Goal: Transaction & Acquisition: Purchase product/service

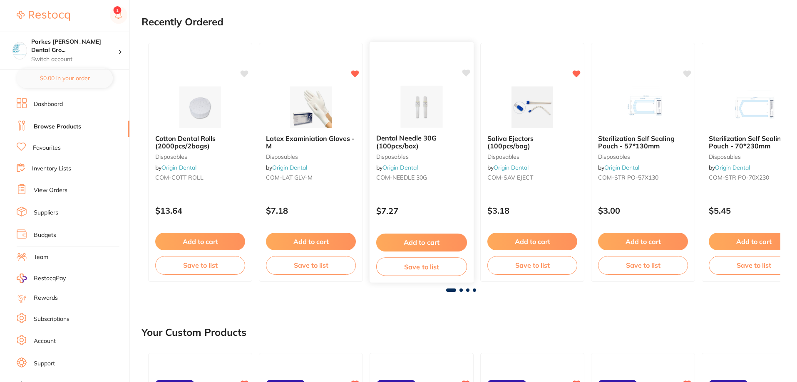
scroll to position [83, 0]
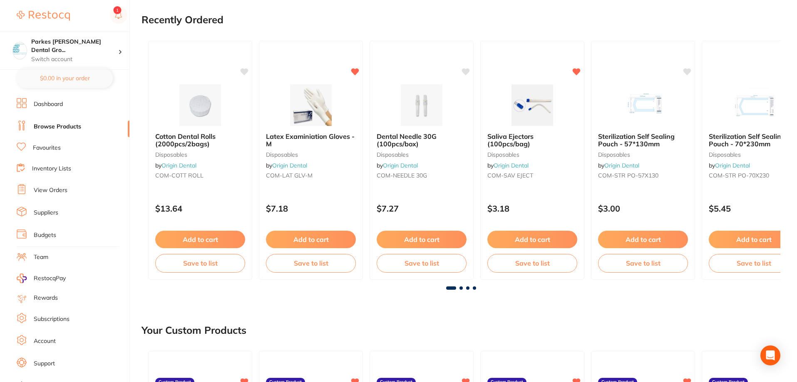
click at [462, 287] on span at bounding box center [460, 288] width 3 height 3
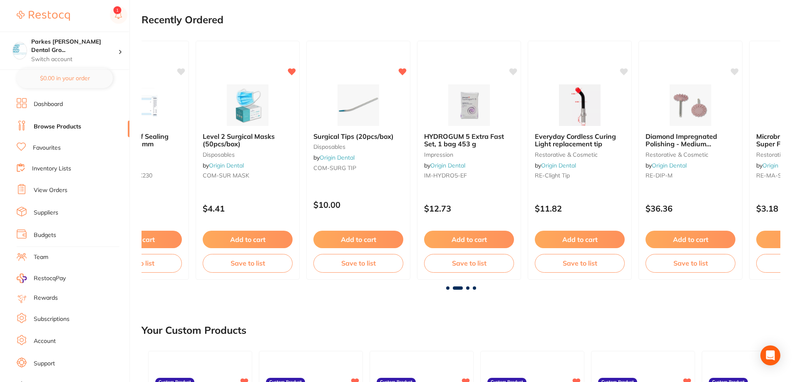
scroll to position [0, 639]
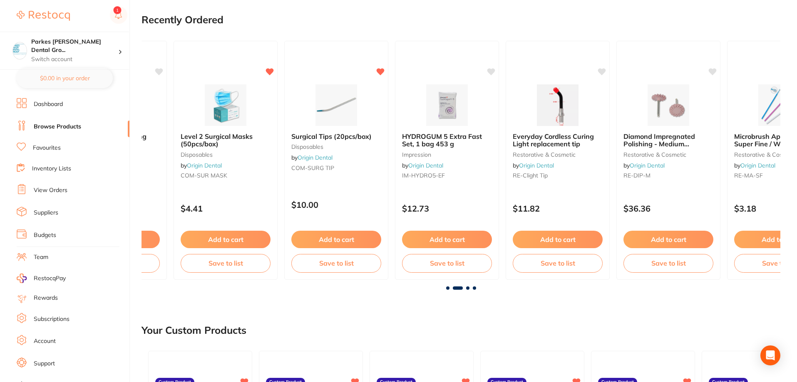
click at [470, 288] on div at bounding box center [461, 288] width 639 height 3
click at [468, 288] on span at bounding box center [467, 288] width 3 height 3
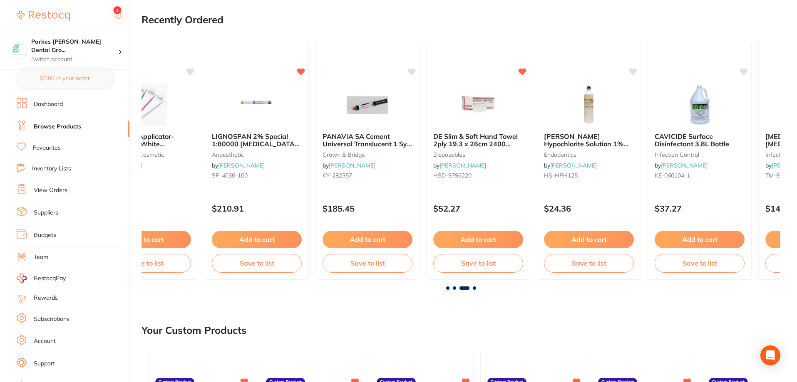
scroll to position [0, 1278]
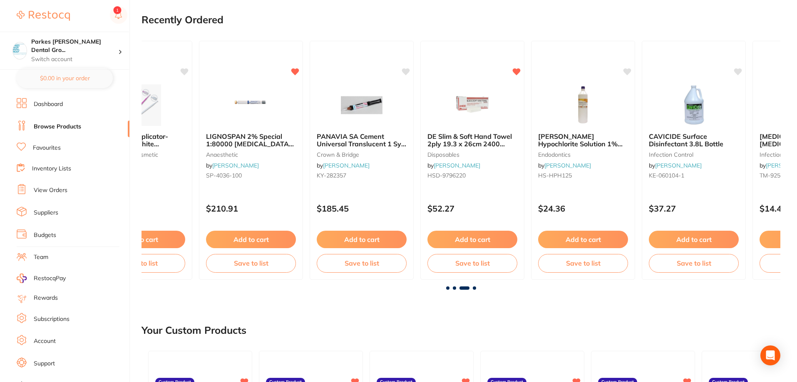
click at [473, 290] on span at bounding box center [474, 288] width 3 height 3
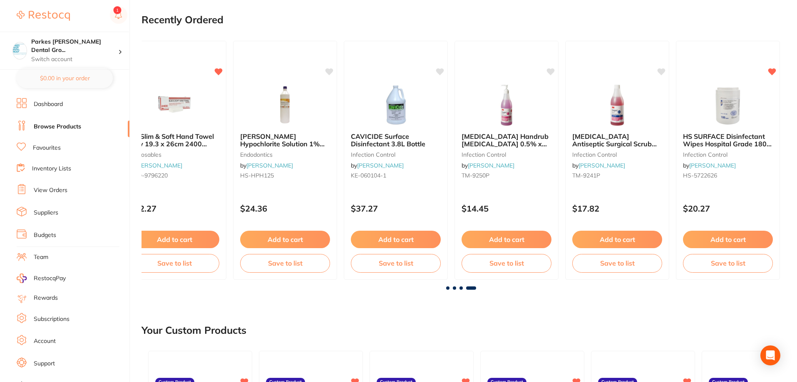
scroll to position [0, 1582]
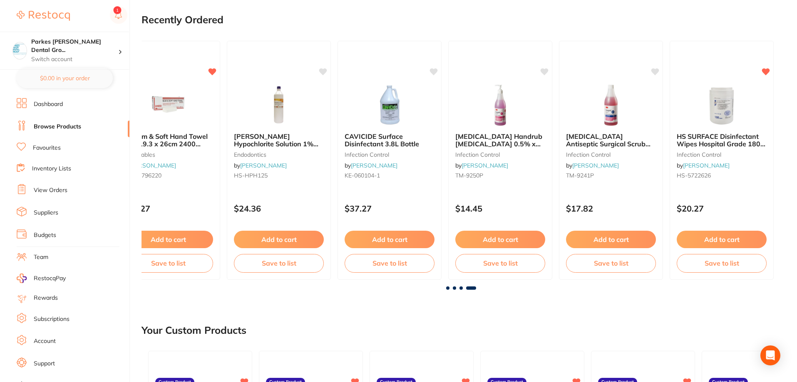
click at [52, 194] on link "View Orders" at bounding box center [51, 190] width 34 height 8
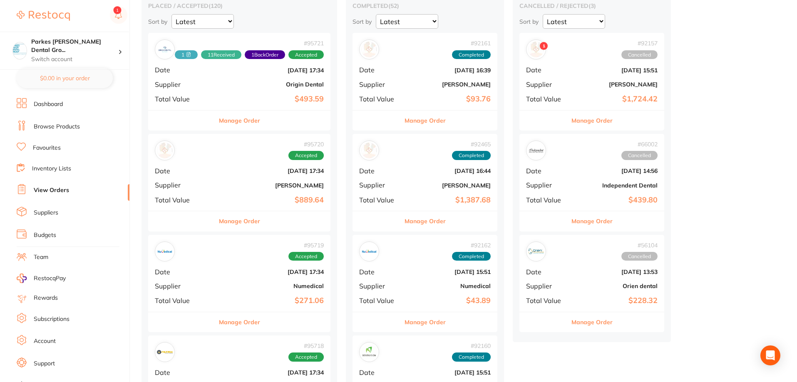
scroll to position [125, 0]
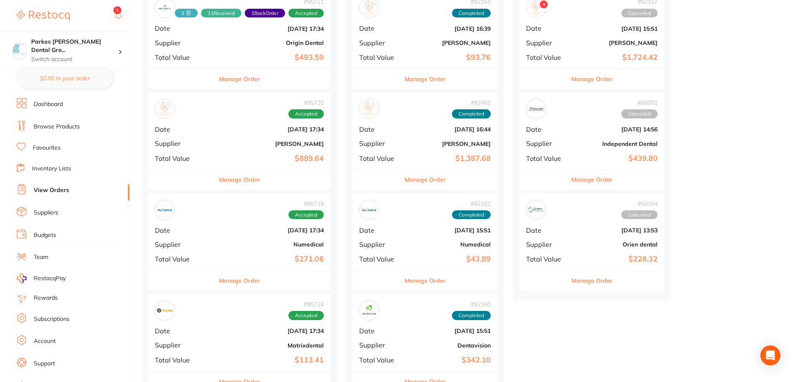
click at [261, 239] on div "# 95719 Accepted Date [DATE] 17:34 Supplier Numedical Total Value $271.06" at bounding box center [239, 232] width 182 height 77
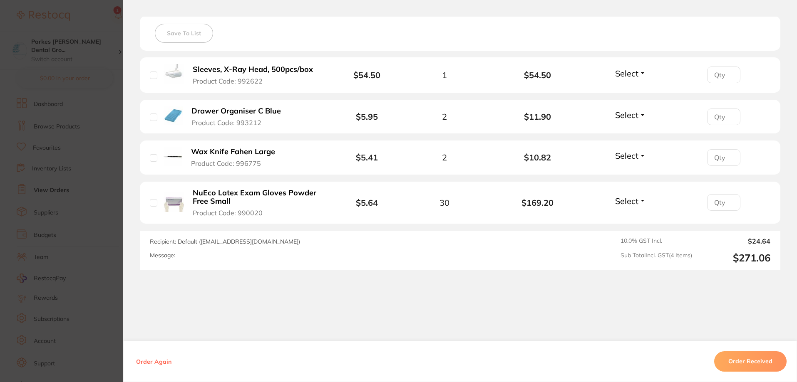
scroll to position [247, 0]
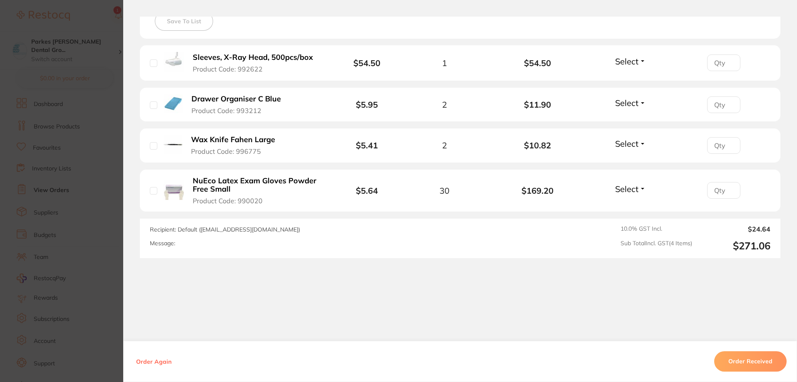
click at [86, 15] on section "Order ID: Restocq- 95719 Order Information Accepted Order Order Date [DATE] 17:…" at bounding box center [398, 191] width 797 height 382
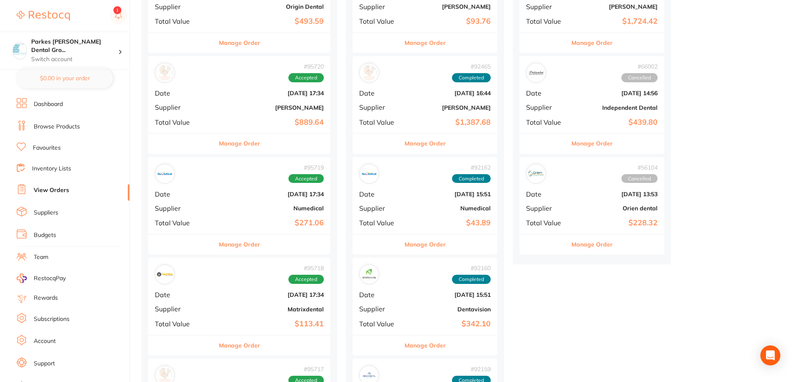
scroll to position [208, 0]
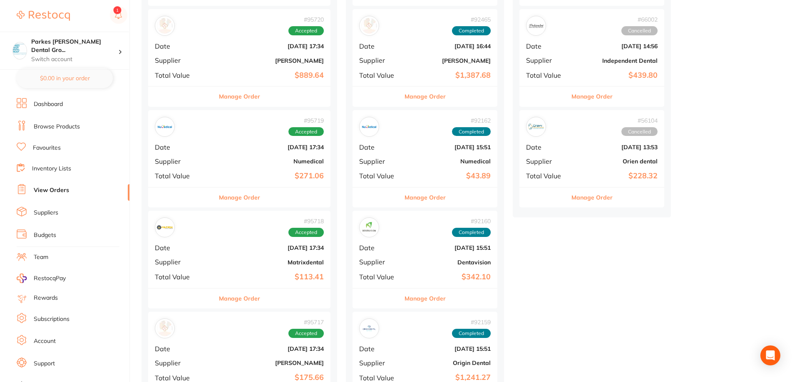
click at [248, 275] on b "$113.41" at bounding box center [270, 277] width 108 height 9
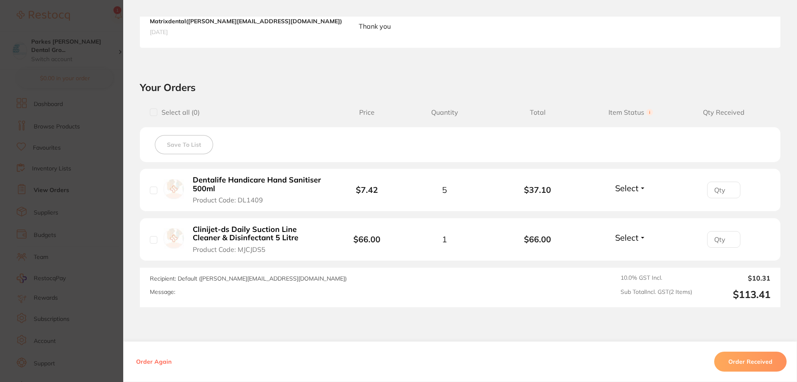
scroll to position [250, 0]
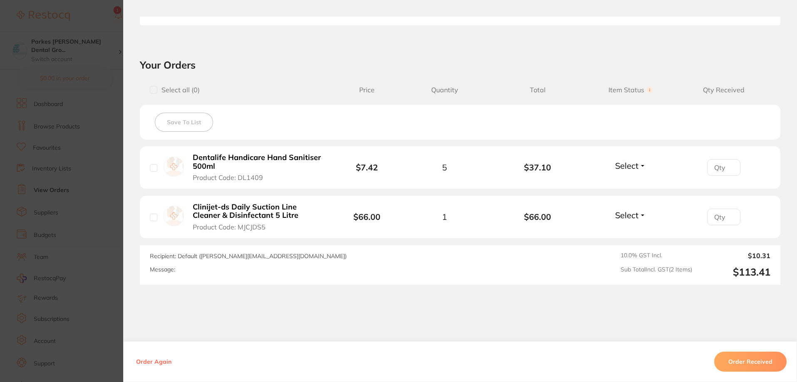
click at [84, 27] on section "Order ID: Restocq- 95718 Order Information Accepted Order Order Date [DATE] 17:…" at bounding box center [398, 191] width 797 height 382
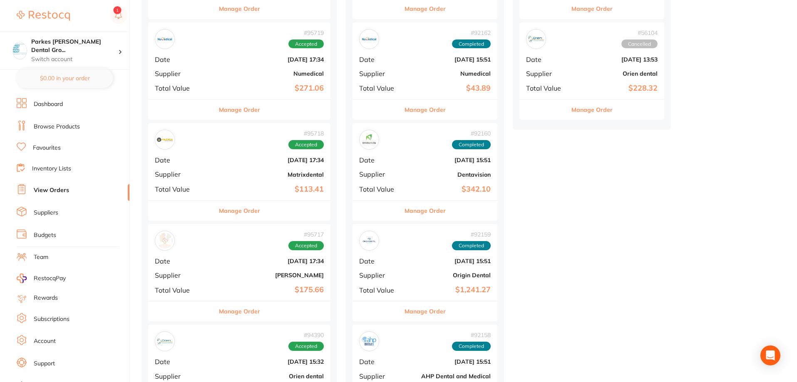
scroll to position [333, 0]
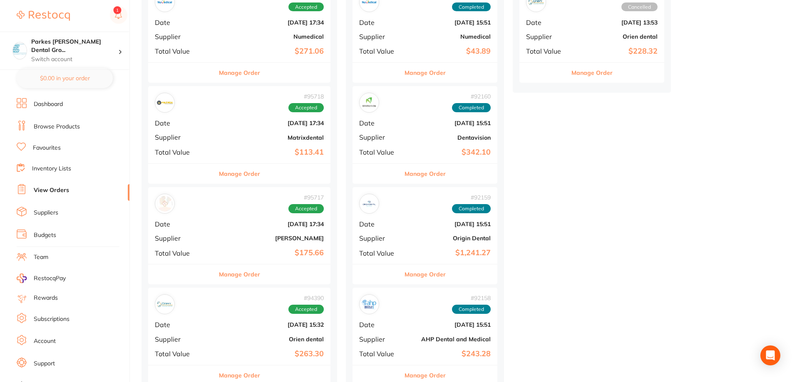
click at [275, 234] on div "# 95717 Accepted Date [DATE] 17:34 Supplier [PERSON_NAME] Total Value $175.66" at bounding box center [239, 225] width 182 height 77
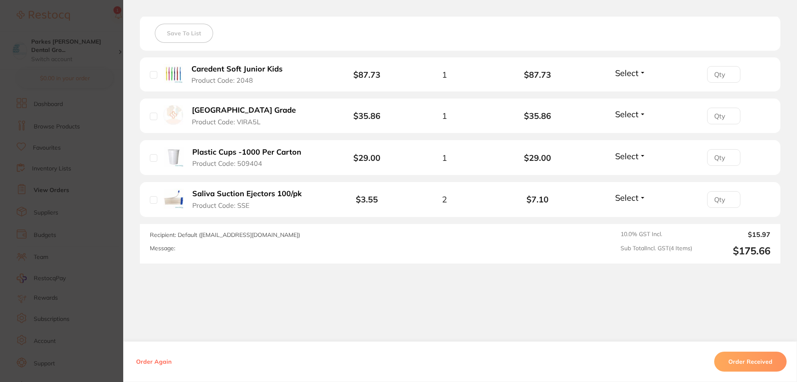
scroll to position [239, 0]
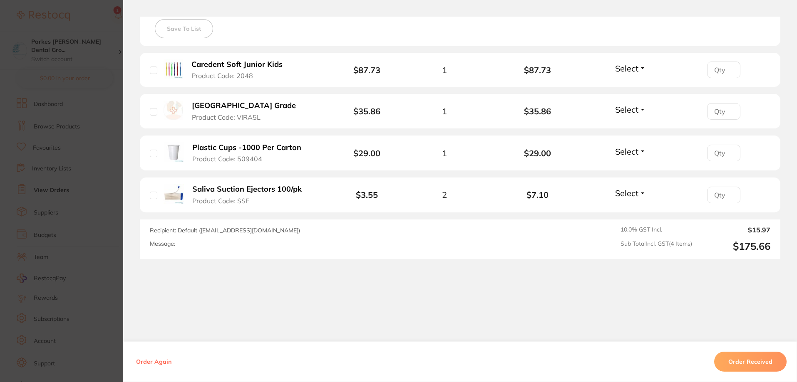
click at [84, 16] on section "Order ID: Restocq- 95717 Order Information Accepted Order Order Date [DATE] 17:…" at bounding box center [398, 191] width 797 height 382
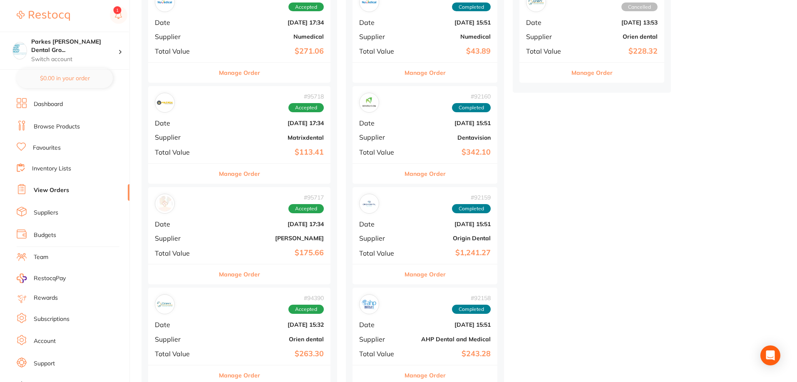
click at [58, 124] on link "Browse Products" at bounding box center [57, 127] width 46 height 8
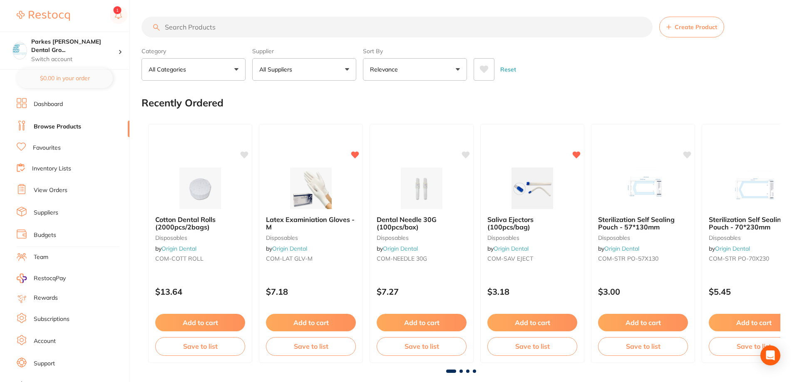
click at [202, 27] on input "search" at bounding box center [397, 27] width 511 height 21
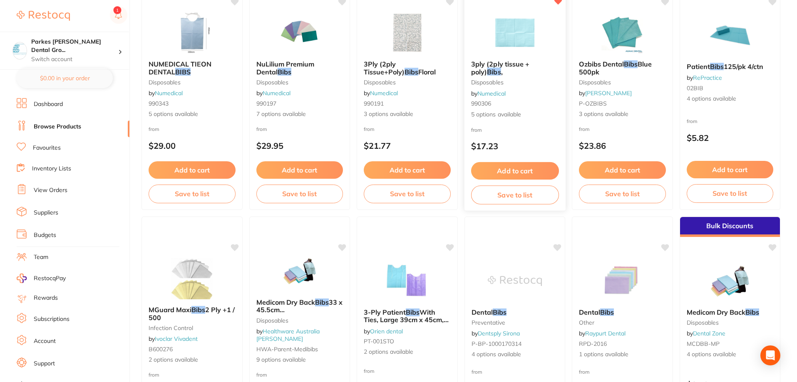
scroll to position [42, 0]
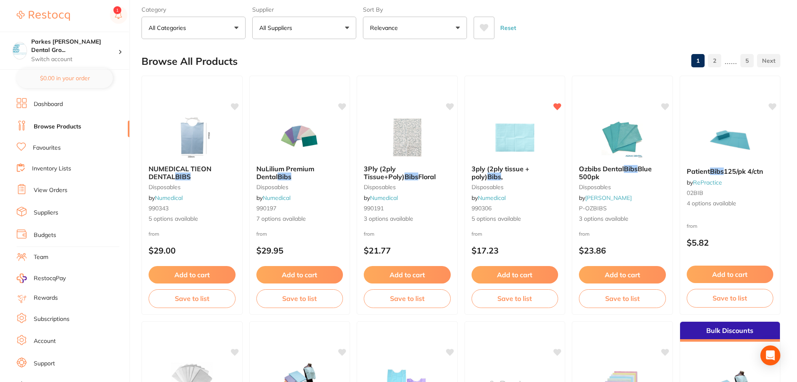
click at [536, 215] on span "5 options available" at bounding box center [515, 219] width 87 height 8
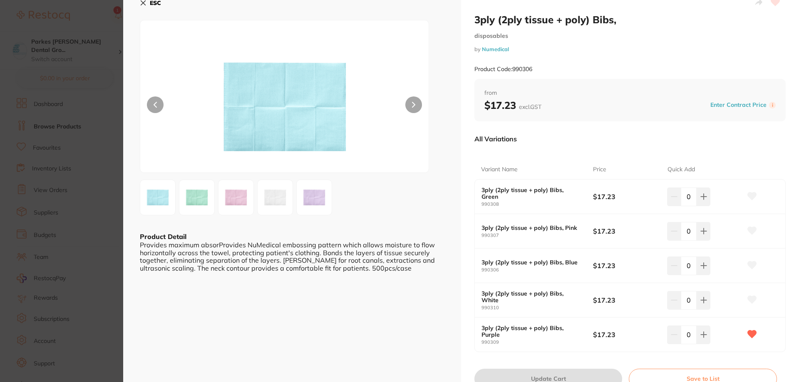
scroll to position [42, 0]
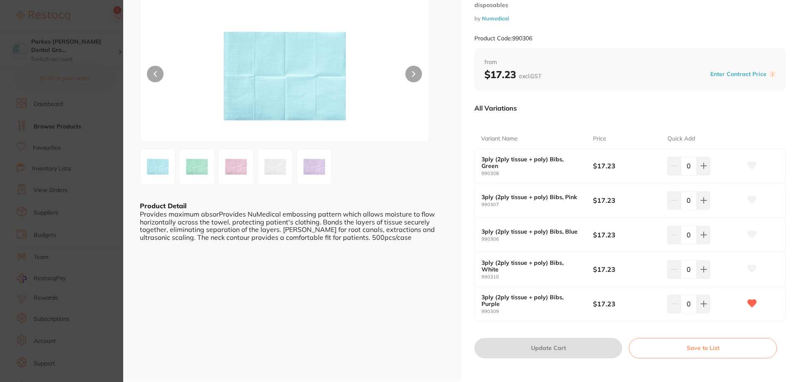
click at [74, 17] on section "3ply (2ply tissue + poly) Bibs, disposables by Numedical Product Code: 990306 E…" at bounding box center [399, 191] width 799 height 382
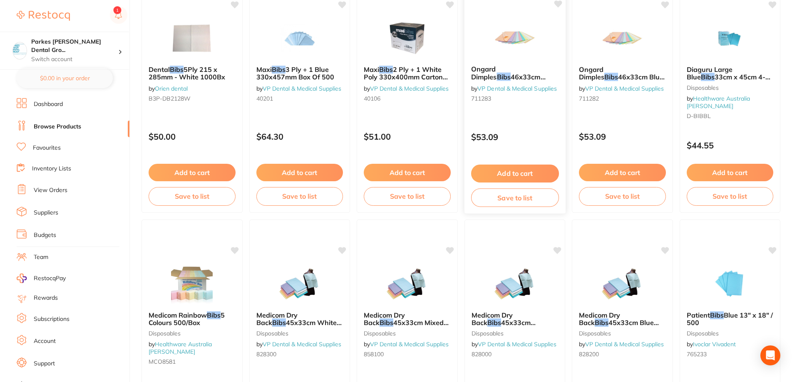
scroll to position [1540, 0]
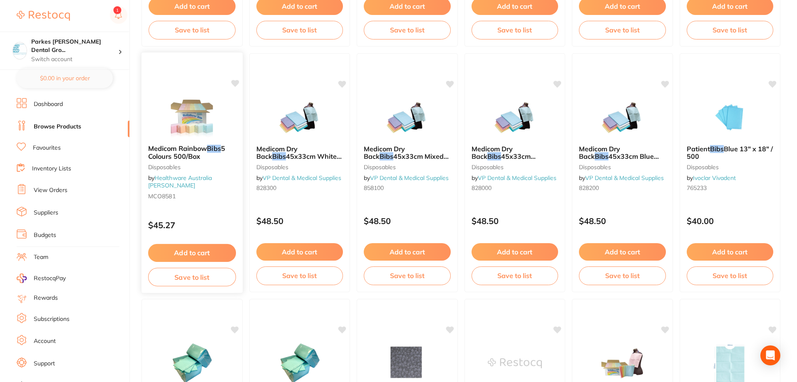
click at [191, 110] on img at bounding box center [192, 117] width 55 height 42
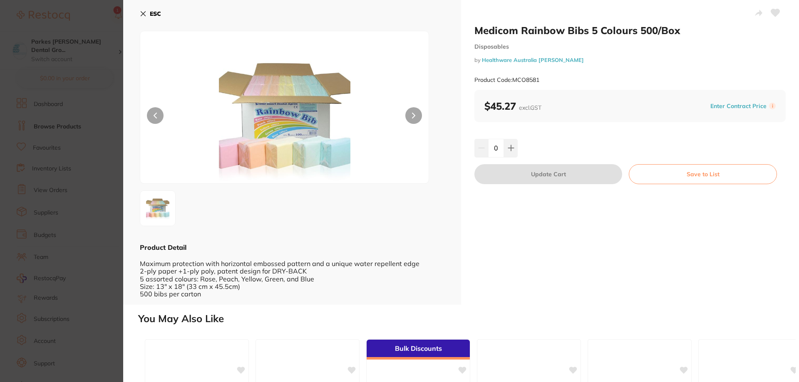
click at [145, 12] on icon at bounding box center [143, 14] width 5 height 5
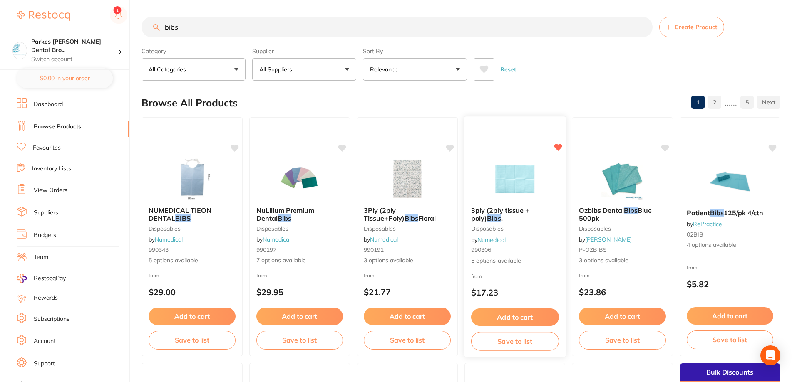
click at [507, 166] on img at bounding box center [514, 179] width 55 height 42
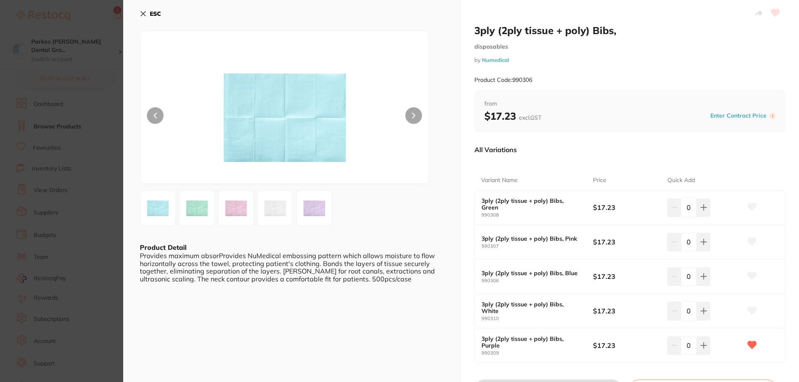
click at [72, 7] on section "3ply (2ply tissue + poly) Bibs, disposables by Numedical Product Code: 990306 E…" at bounding box center [399, 191] width 799 height 382
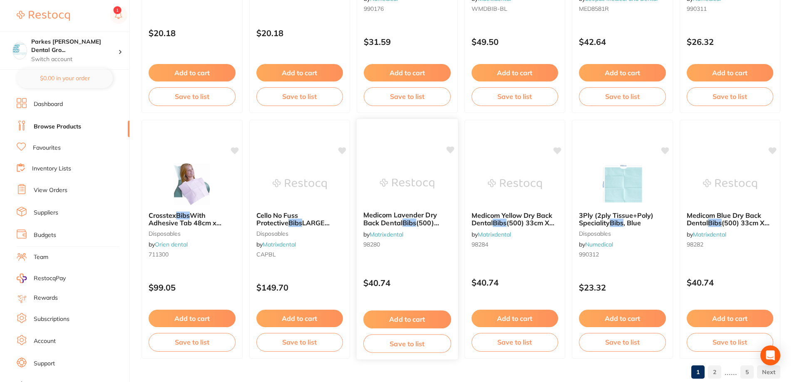
scroll to position [1985, 0]
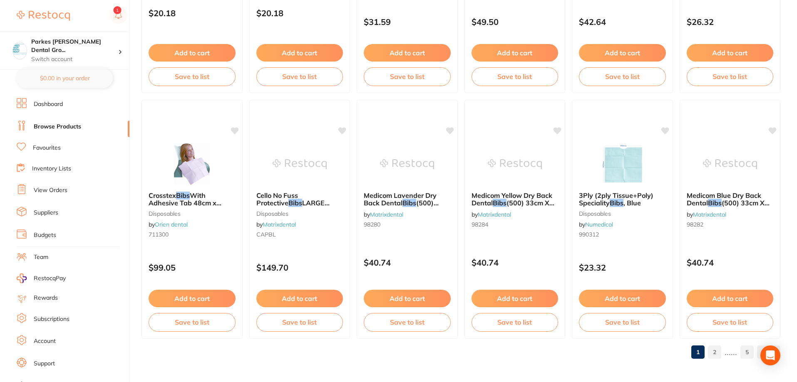
click at [716, 354] on link "2" at bounding box center [714, 352] width 13 height 17
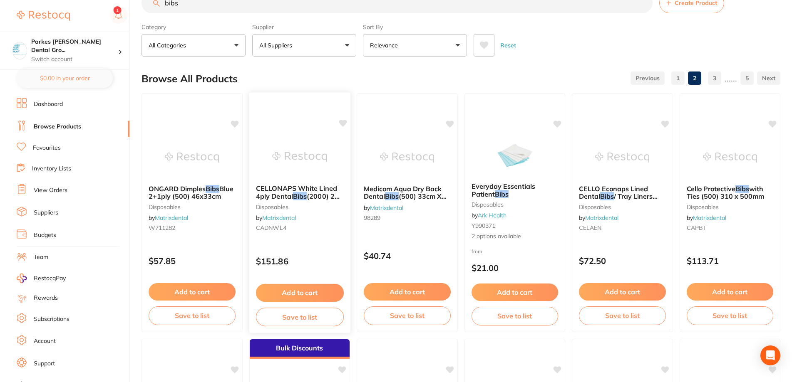
scroll to position [0, 0]
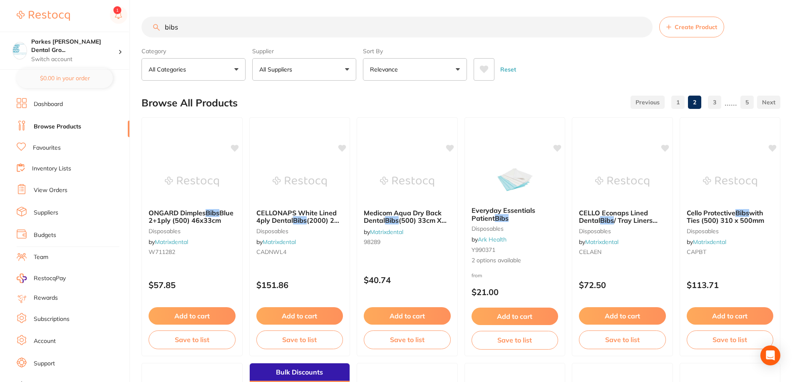
click at [674, 103] on link "1" at bounding box center [677, 102] width 13 height 17
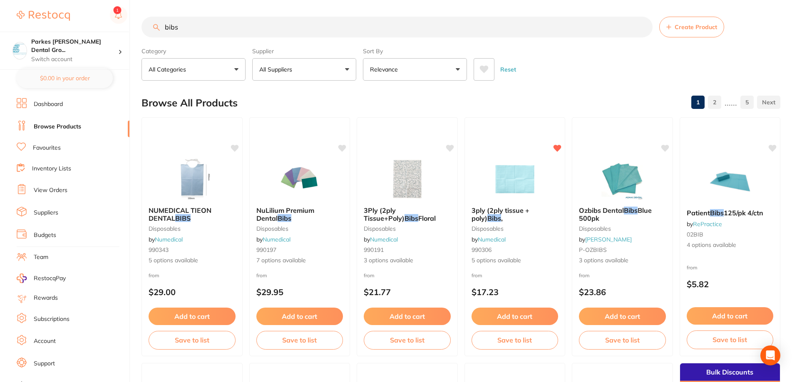
click at [219, 32] on input "bibs" at bounding box center [397, 27] width 511 height 21
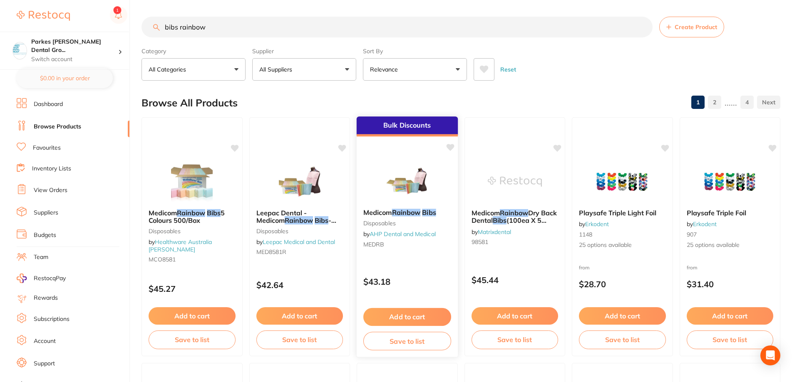
scroll to position [42, 0]
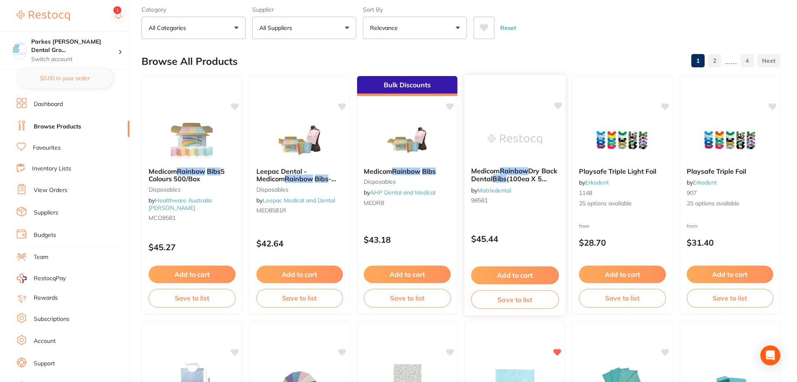
type input "bibs rainbow"
click at [536, 226] on div "$45.44" at bounding box center [514, 237] width 101 height 22
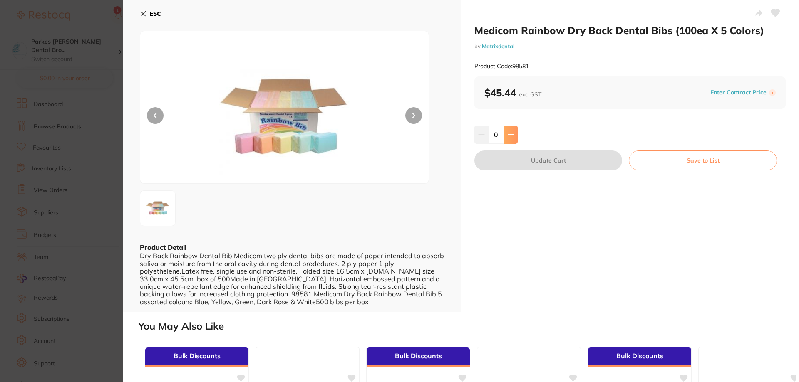
click at [511, 137] on icon at bounding box center [511, 135] width 7 height 7
type input "1"
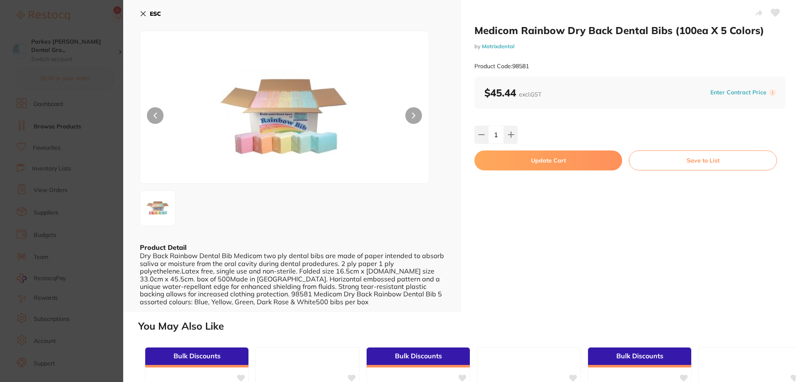
click at [545, 162] on button "Update Cart" at bounding box center [548, 161] width 148 height 20
checkbox input "false"
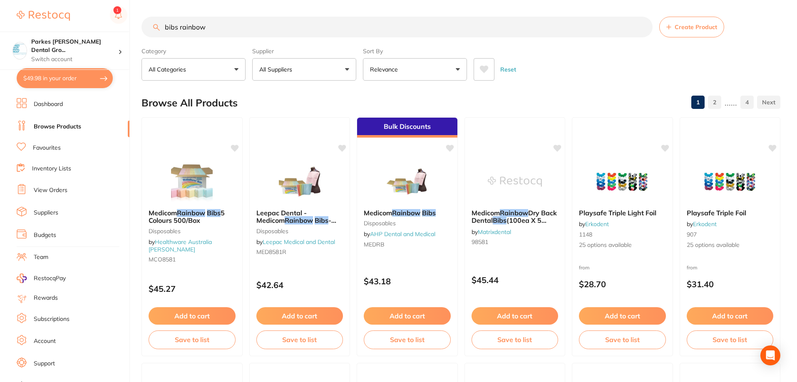
drag, startPoint x: 267, startPoint y: 30, endPoint x: 57, endPoint y: 26, distance: 210.2
click at [57, 26] on div "$49.98 Parkes [PERSON_NAME] Dental Gro... Switch account Parkes [PERSON_NAME] D…" at bounding box center [398, 191] width 797 height 382
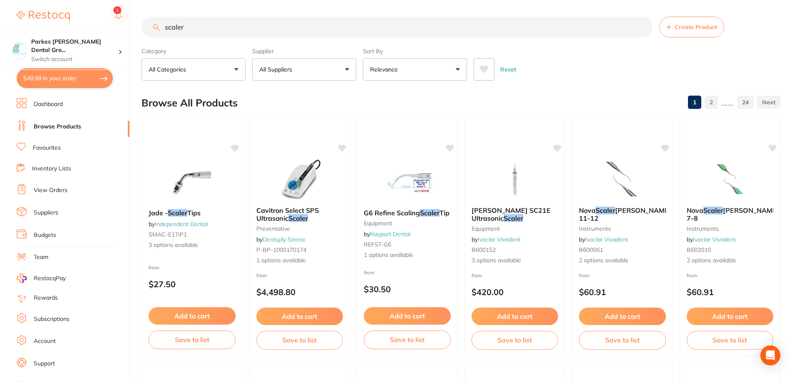
type input "scaler"
